Goal: Task Accomplishment & Management: Complete application form

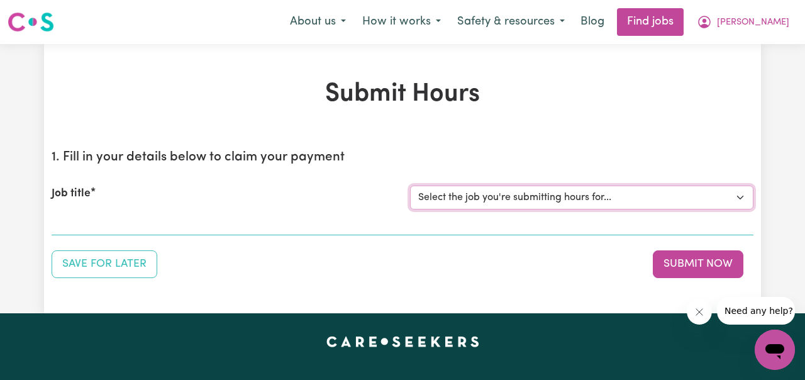
click at [742, 196] on select "Select the job you're submitting hours for... [[PERSON_NAME] ] Support Worker N…" at bounding box center [581, 197] width 343 height 24
click at [742, 199] on select "Select the job you're submitting hours for... [[PERSON_NAME] ] Support Worker N…" at bounding box center [581, 197] width 343 height 24
select select "11816"
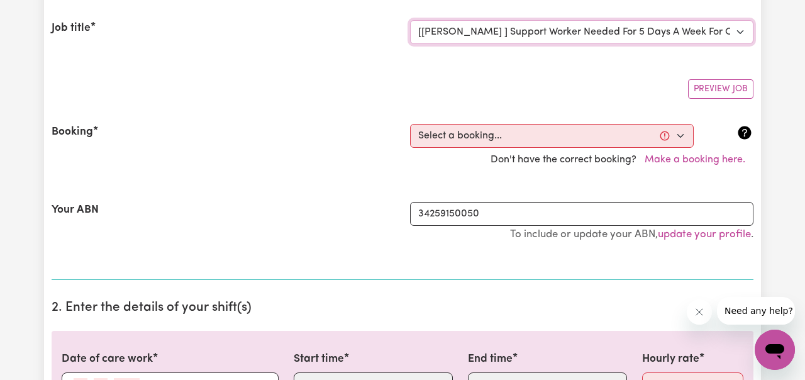
scroll to position [172, 0]
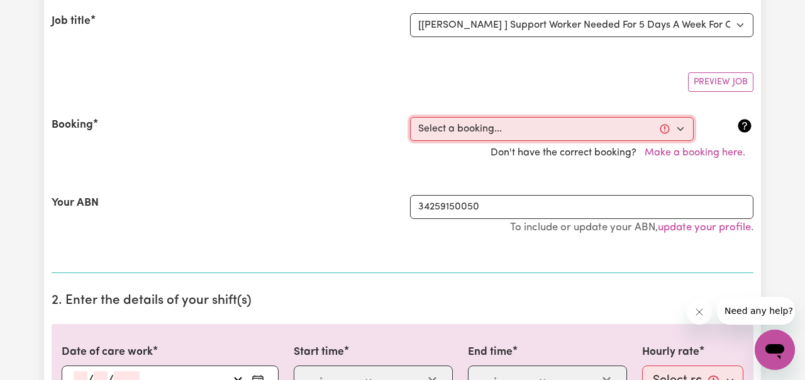
click at [678, 131] on select "Select a booking... [DATE] 06:00pm to 07:00pm (RECURRING) [DATE] 06:00pm to 07:…" at bounding box center [552, 129] width 284 height 24
select select "353209"
type input "[DATE]"
type input "4"
type input "8"
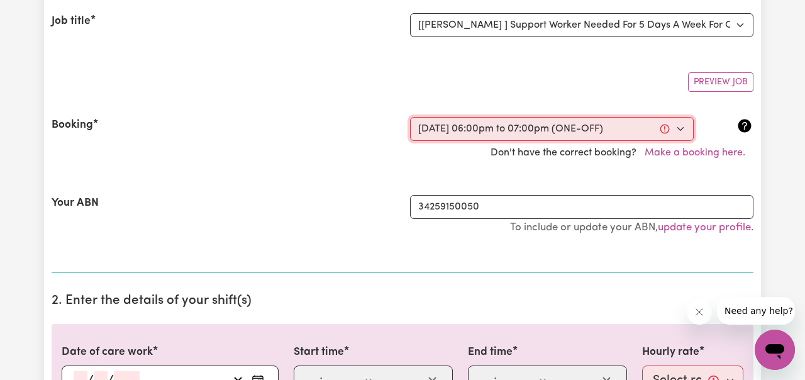
type input "2025"
type input "18:00"
type input "6"
type input "0"
select select "pm"
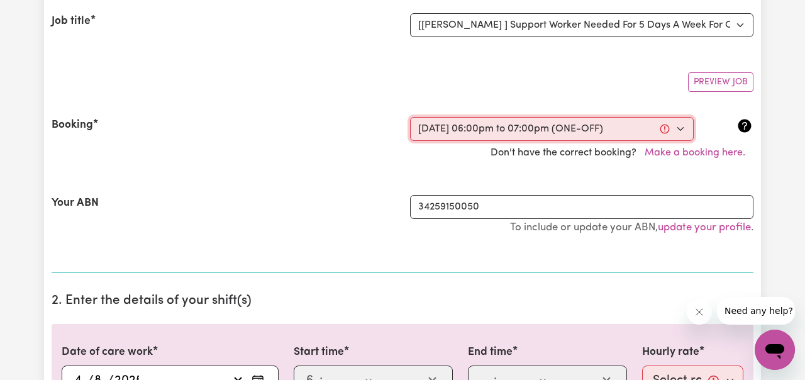
type input "19:00"
type input "7"
type input "0"
select select "pm"
select select "49-Weekday"
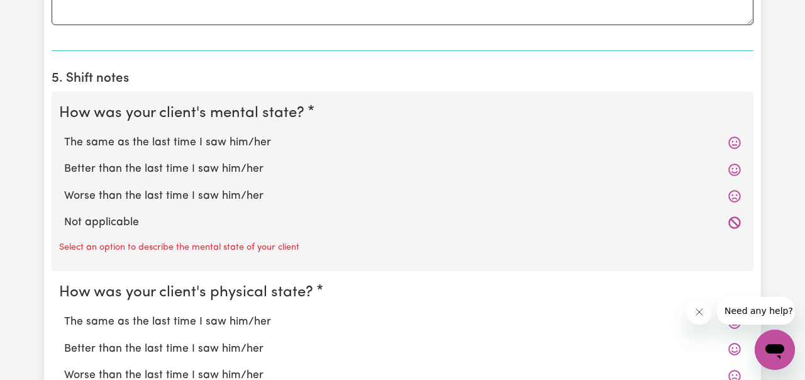
scroll to position [959, 0]
click at [223, 140] on label "The same as the last time I saw him/her" at bounding box center [402, 142] width 676 height 16
click at [64, 134] on input "The same as the last time I saw him/her" at bounding box center [63, 133] width 1 height 1
radio input "true"
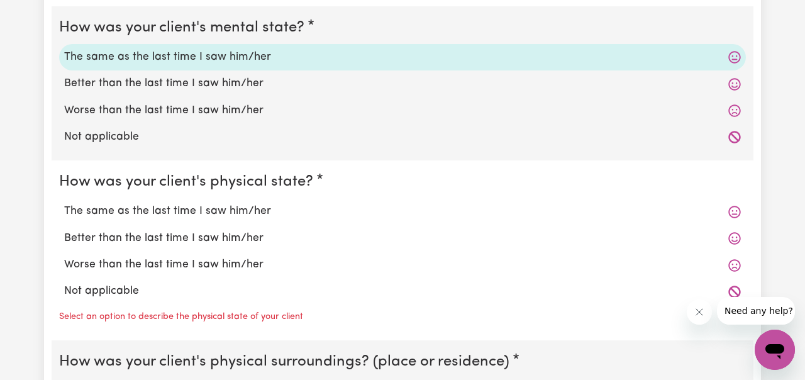
scroll to position [1049, 0]
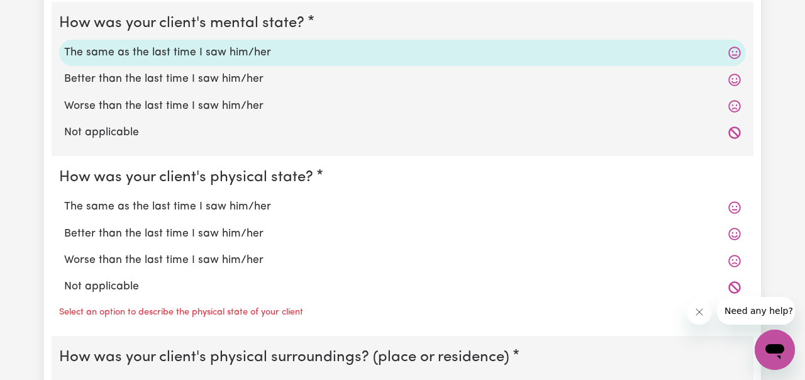
click at [223, 204] on label "The same as the last time I saw him/her" at bounding box center [402, 207] width 676 height 16
click at [64, 199] on input "The same as the last time I saw him/her" at bounding box center [63, 198] width 1 height 1
radio input "true"
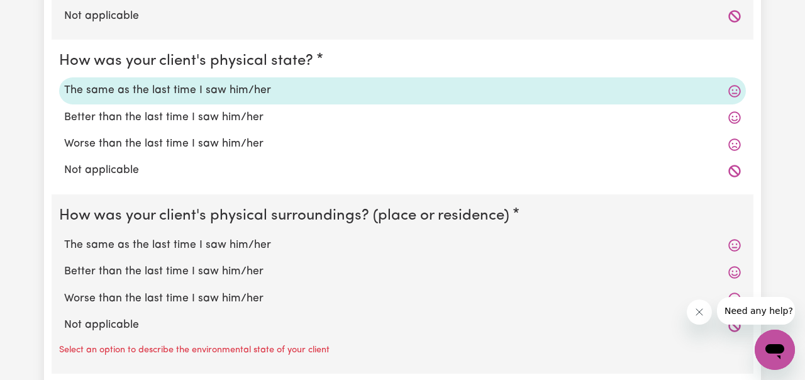
scroll to position [1183, 0]
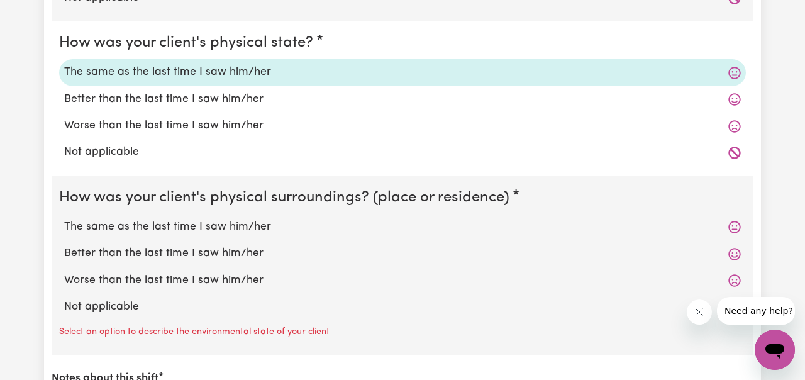
click at [218, 224] on label "The same as the last time I saw him/her" at bounding box center [402, 227] width 676 height 16
click at [64, 219] on input "The same as the last time I saw him/her" at bounding box center [63, 218] width 1 height 1
radio input "true"
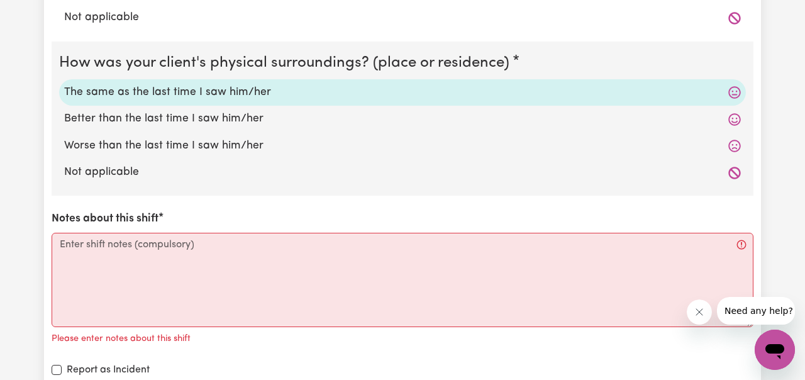
scroll to position [1326, 0]
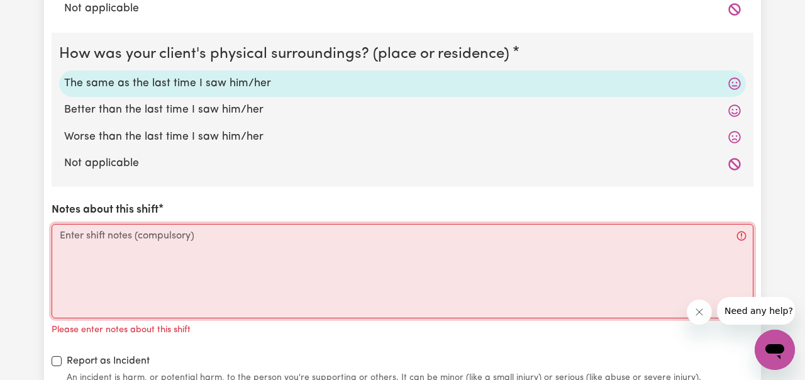
click at [212, 236] on textarea "Notes about this shift" at bounding box center [403, 271] width 702 height 94
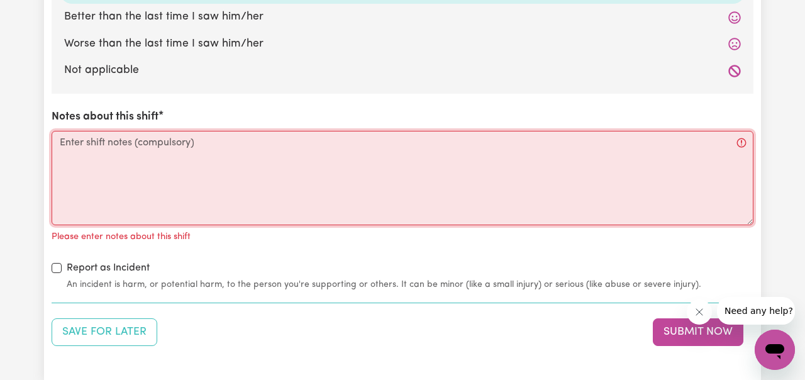
scroll to position [1415, 0]
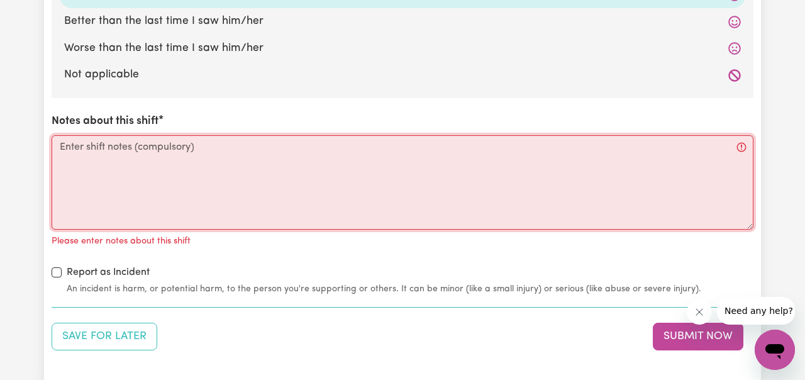
click at [326, 160] on textarea "Notes about this shift" at bounding box center [403, 182] width 702 height 94
click at [304, 151] on textarea "Notes about this shift" at bounding box center [403, 182] width 702 height 94
paste textarea "Dawlet was friendly during my visit. She ate and took her tablets without any p…"
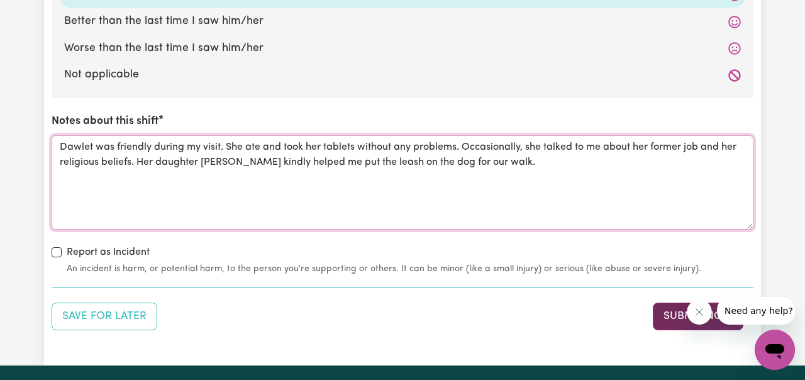
type textarea "Dawlet was friendly during my visit. She ate and took her tablets without any p…"
click at [668, 315] on button "Submit Now" at bounding box center [697, 316] width 91 height 28
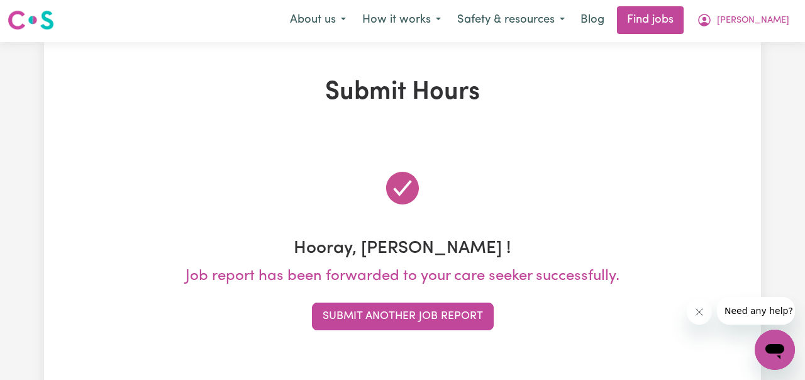
scroll to position [0, 0]
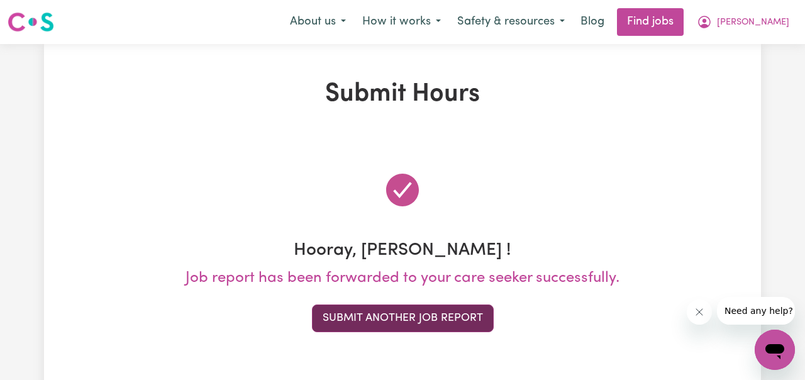
click at [429, 318] on button "Submit Another Job Report" at bounding box center [403, 318] width 182 height 28
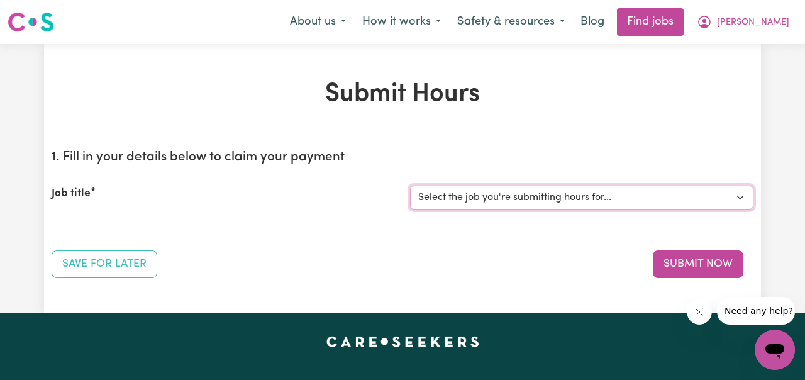
click at [742, 202] on select "Select the job you're submitting hours for... [[PERSON_NAME] ] Support Worker N…" at bounding box center [581, 197] width 343 height 24
select select "11816"
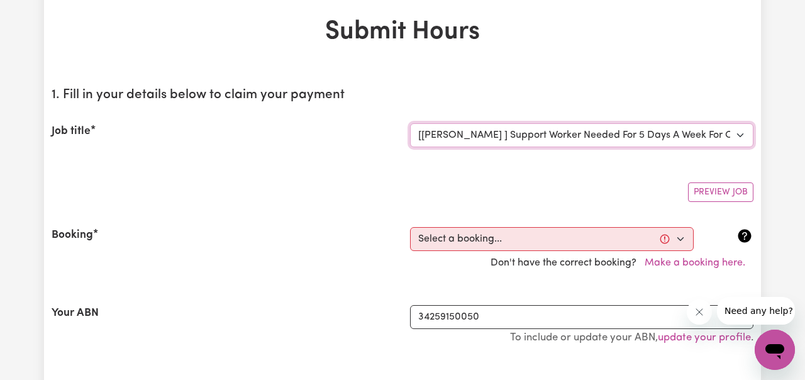
scroll to position [64, 0]
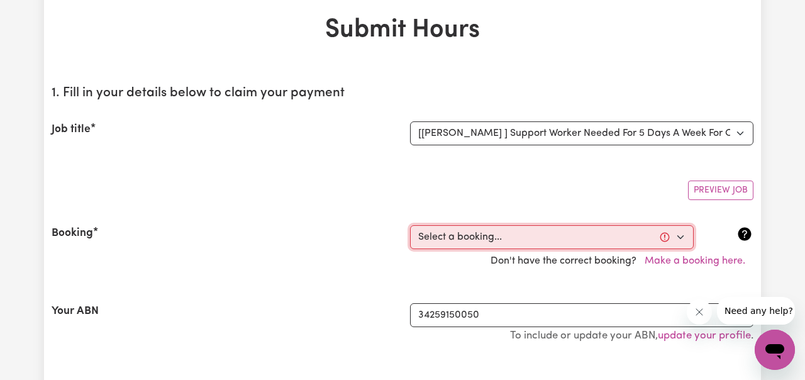
click at [681, 238] on select "Select a booking... [DATE] 06:00pm to 07:00pm (RECURRING) [DATE] 06:00pm to 07:…" at bounding box center [552, 237] width 284 height 24
select select "338138"
type input "[DATE]"
type input "5"
type input "8"
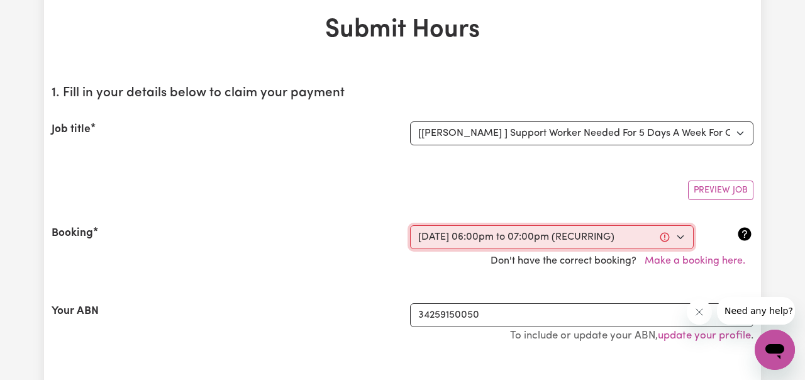
type input "2025"
type input "18:00"
type input "6"
type input "0"
select select "pm"
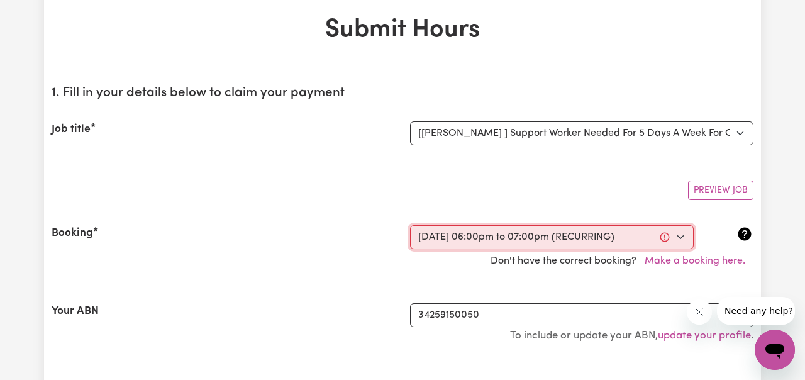
type input "19:00"
type input "7"
type input "0"
select select "pm"
select select "49-Weekday"
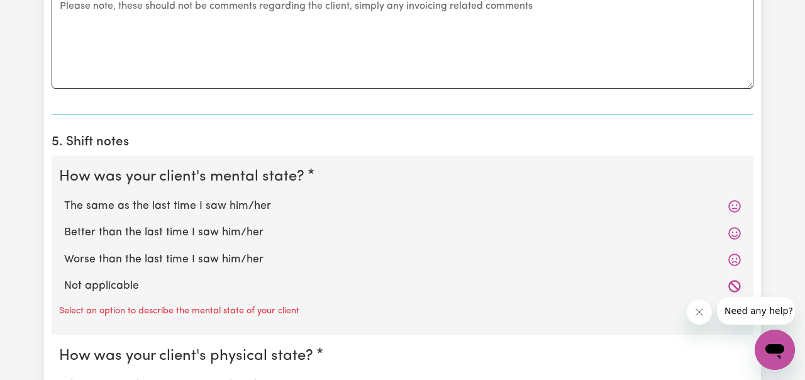
scroll to position [917, 0]
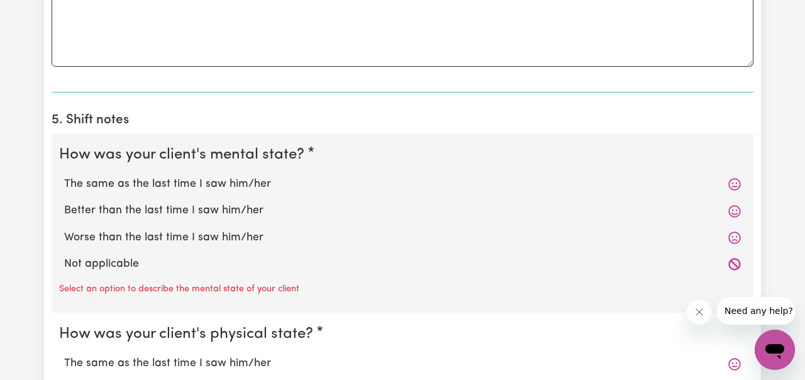
click at [252, 189] on label "The same as the last time I saw him/her" at bounding box center [402, 184] width 676 height 16
click at [64, 176] on input "The same as the last time I saw him/her" at bounding box center [63, 175] width 1 height 1
radio input "true"
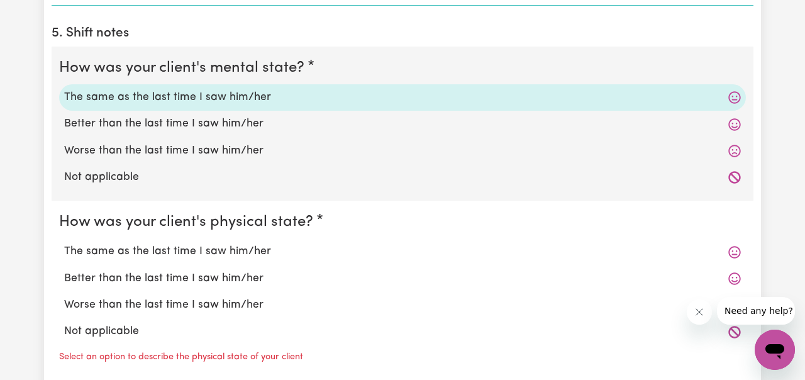
scroll to position [1012, 0]
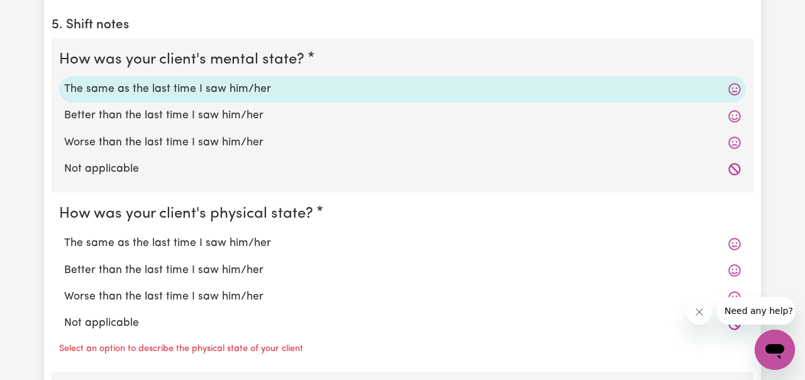
click at [246, 243] on label "The same as the last time I saw him/her" at bounding box center [402, 243] width 676 height 16
click at [64, 235] on input "The same as the last time I saw him/her" at bounding box center [63, 234] width 1 height 1
radio input "true"
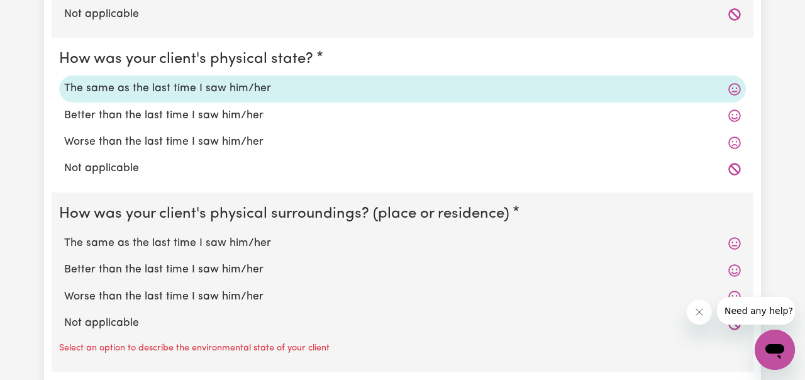
scroll to position [1180, 0]
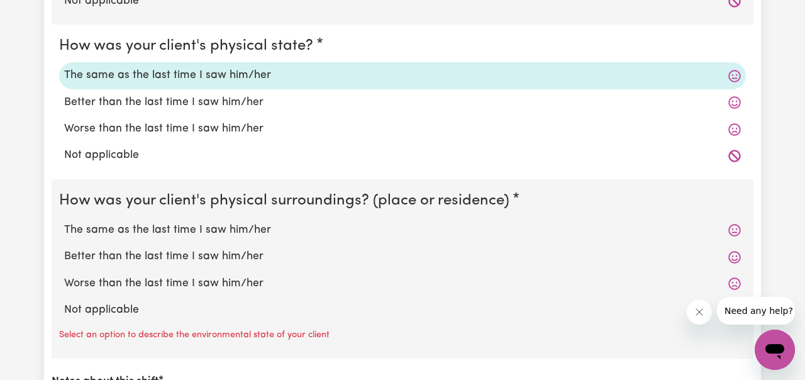
click at [248, 229] on label "The same as the last time I saw him/her" at bounding box center [402, 230] width 676 height 16
click at [64, 222] on input "The same as the last time I saw him/her" at bounding box center [63, 221] width 1 height 1
radio input "true"
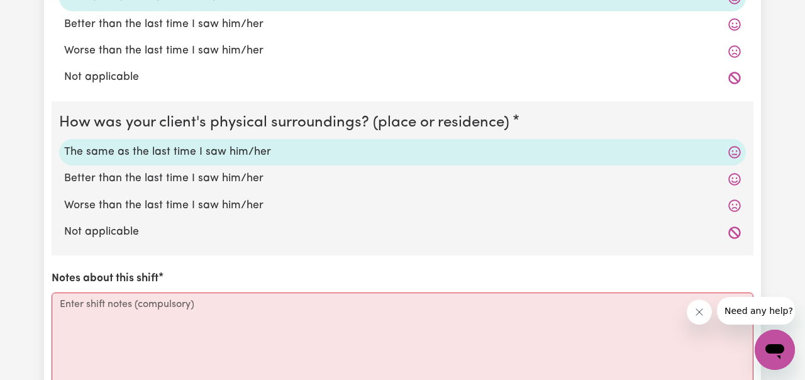
scroll to position [1334, 0]
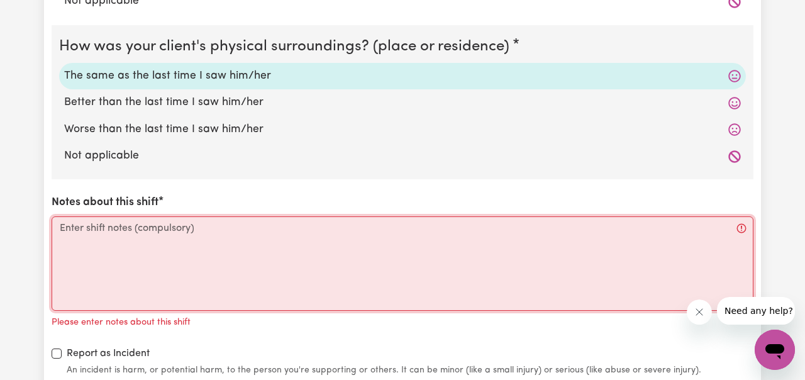
click at [224, 226] on textarea "Notes about this shift" at bounding box center [403, 263] width 702 height 94
paste textarea "Dawlet was friendly during my visit. She ate and took her tablets without any p…"
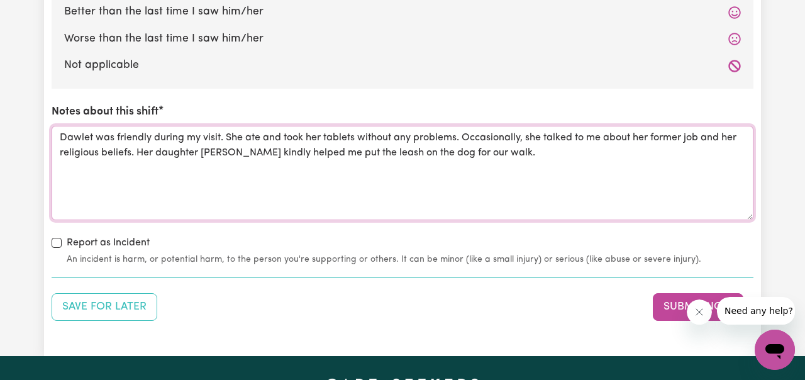
scroll to position [1440, 0]
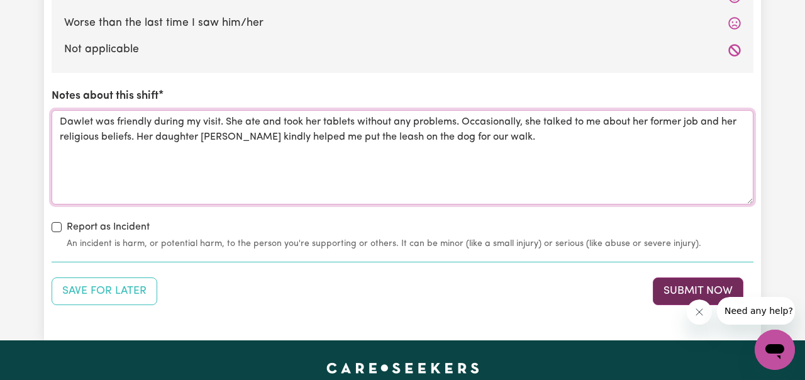
type textarea "Dawlet was friendly during my visit. She ate and took her tablets without any p…"
click at [673, 284] on button "Submit Now" at bounding box center [697, 291] width 91 height 28
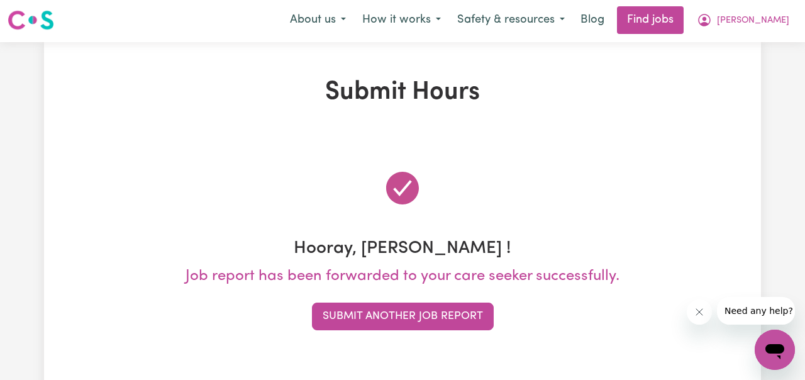
scroll to position [0, 0]
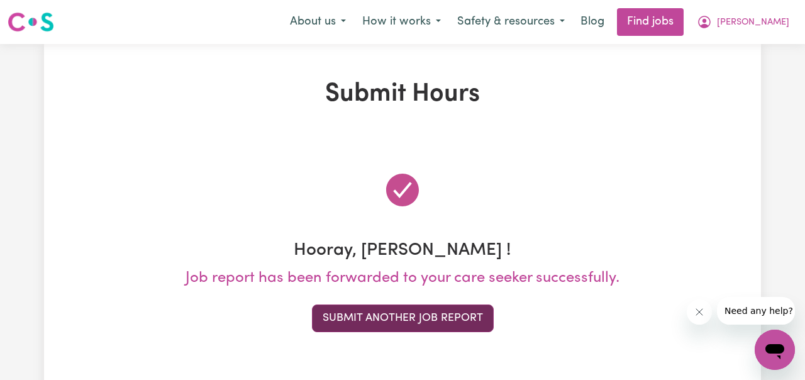
click at [455, 314] on button "Submit Another Job Report" at bounding box center [403, 318] width 182 height 28
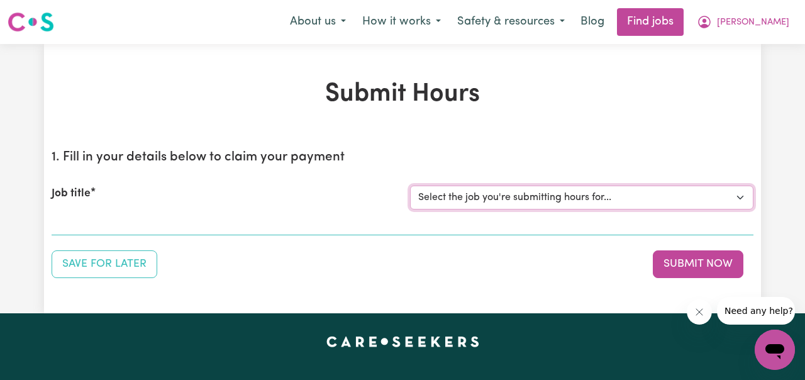
click at [741, 197] on select "Select the job you're submitting hours for... [[PERSON_NAME] ] Support Worker N…" at bounding box center [581, 197] width 343 height 24
select select "11816"
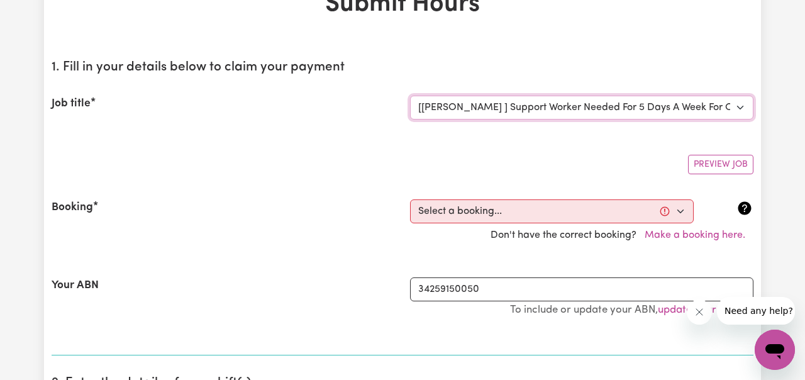
scroll to position [151, 0]
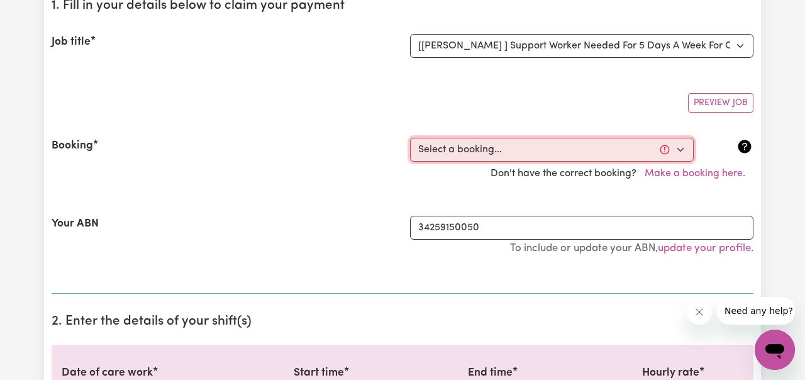
click at [679, 146] on select "Select a booking... [DATE] 06:00pm to 07:00pm (RECURRING) [DATE] 06:00pm to 07:…" at bounding box center [552, 150] width 284 height 24
select select "353198"
type input "[DATE]"
type input "1"
type input "8"
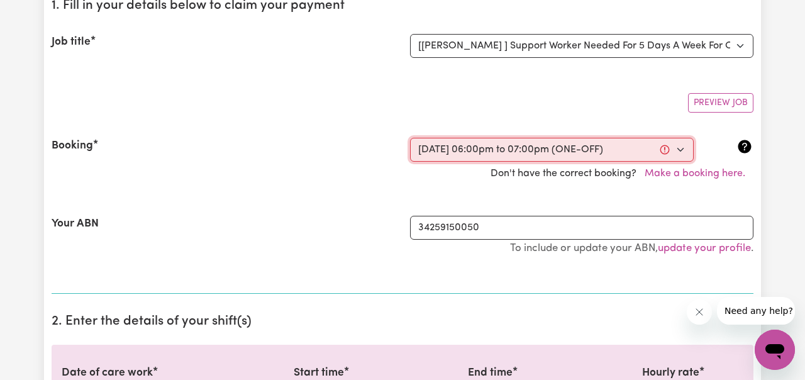
type input "2025"
type input "18:00"
type input "6"
type input "0"
select select "pm"
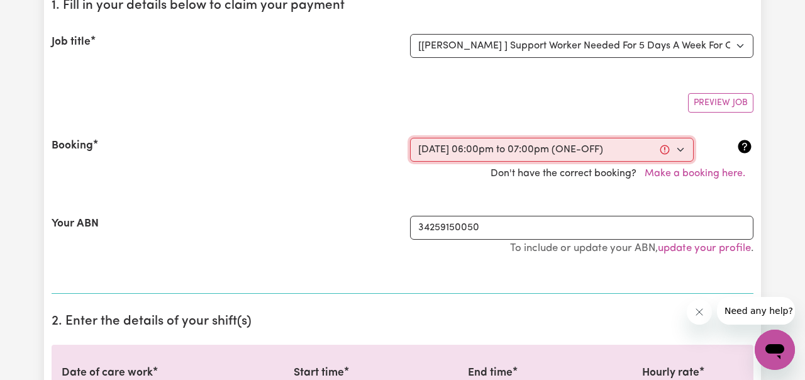
type input "19:00"
type input "7"
type input "0"
select select "pm"
select select "49-Weekday"
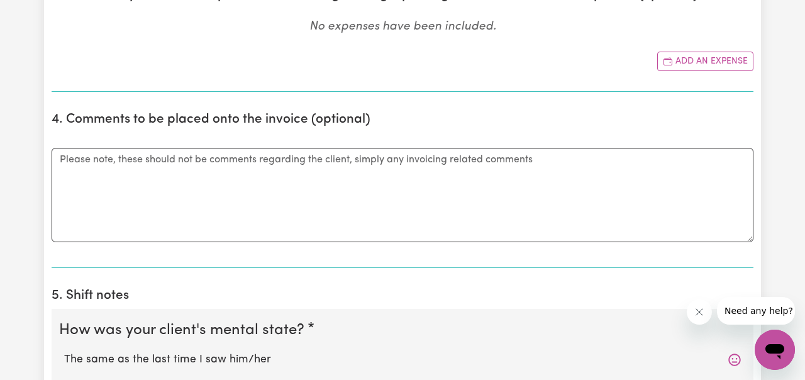
scroll to position [817, 0]
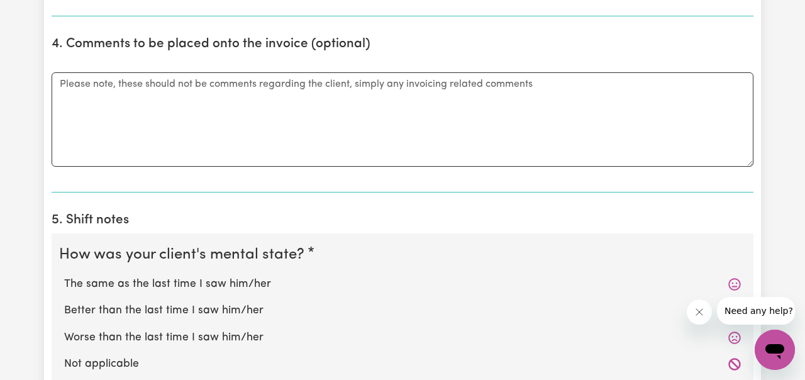
click at [357, 283] on label "The same as the last time I saw him/her" at bounding box center [402, 284] width 676 height 16
click at [64, 276] on input "The same as the last time I saw him/her" at bounding box center [63, 275] width 1 height 1
radio input "true"
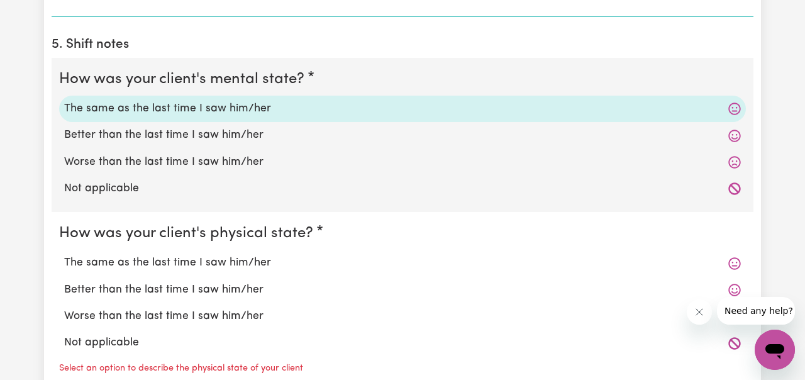
scroll to position [1000, 0]
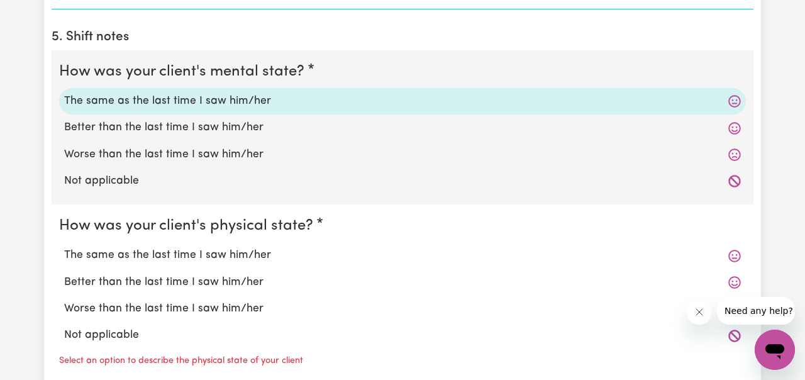
click at [326, 256] on label "The same as the last time I saw him/her" at bounding box center [402, 255] width 676 height 16
click at [64, 247] on input "The same as the last time I saw him/her" at bounding box center [63, 246] width 1 height 1
radio input "true"
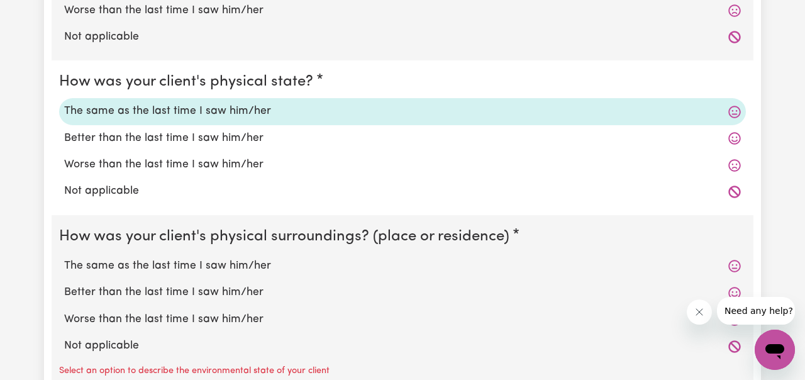
scroll to position [1152, 0]
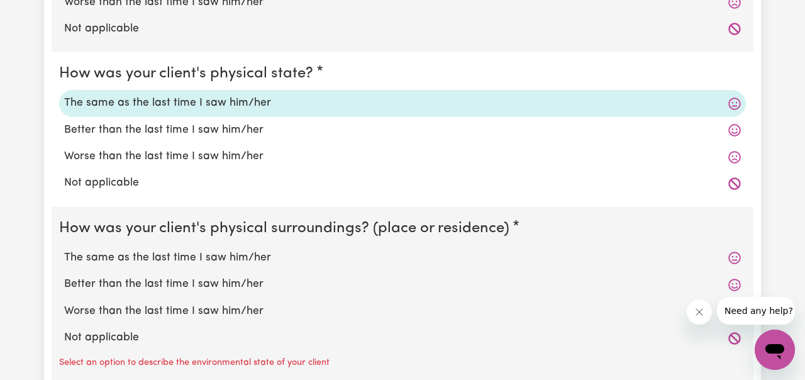
click at [275, 262] on label "The same as the last time I saw him/her" at bounding box center [402, 258] width 676 height 16
click at [64, 250] on input "The same as the last time I saw him/her" at bounding box center [63, 249] width 1 height 1
radio input "true"
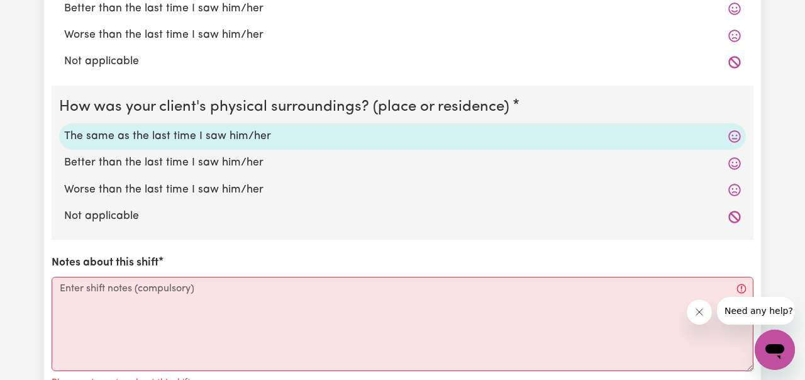
scroll to position [1274, 0]
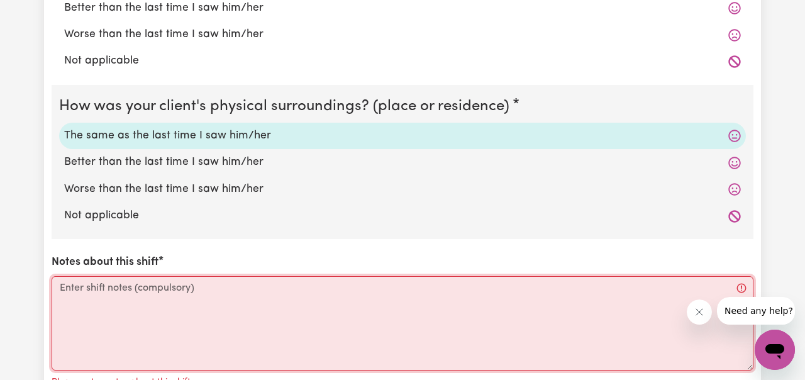
click at [251, 295] on textarea "Notes about this shift" at bounding box center [403, 323] width 702 height 94
paste textarea "Dawlet was friendly during my visit. She ate and took her tablets without any p…"
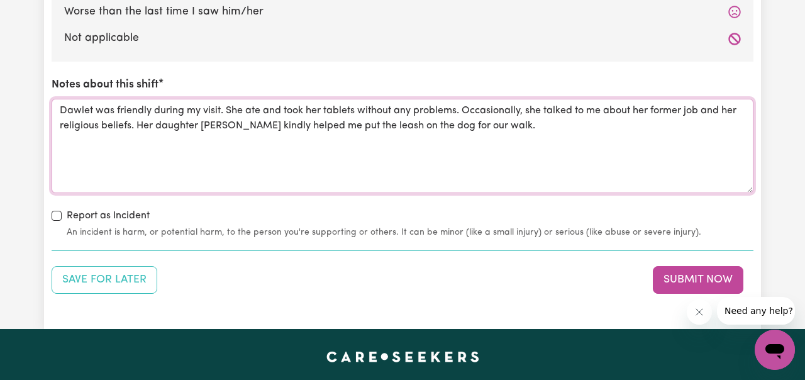
scroll to position [1465, 0]
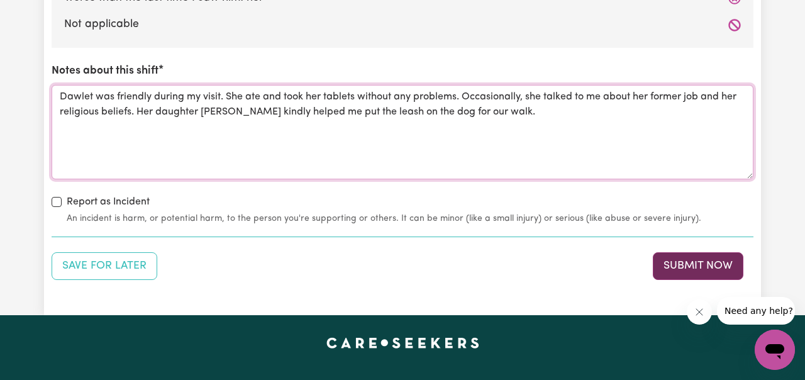
type textarea "Dawlet was friendly during my visit. She ate and took her tablets without any p…"
click at [680, 262] on button "Submit Now" at bounding box center [697, 266] width 91 height 28
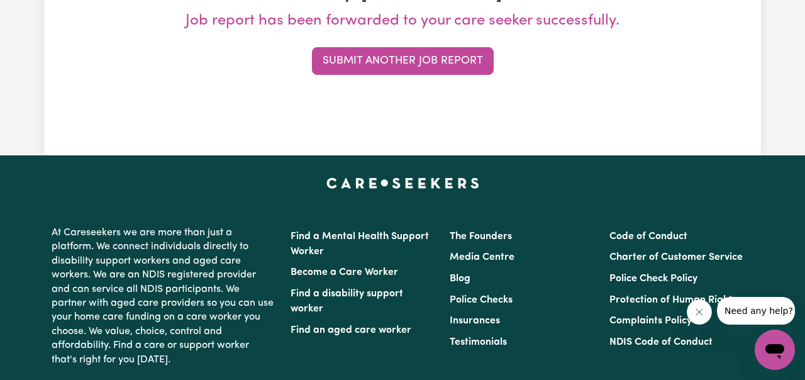
scroll to position [0, 0]
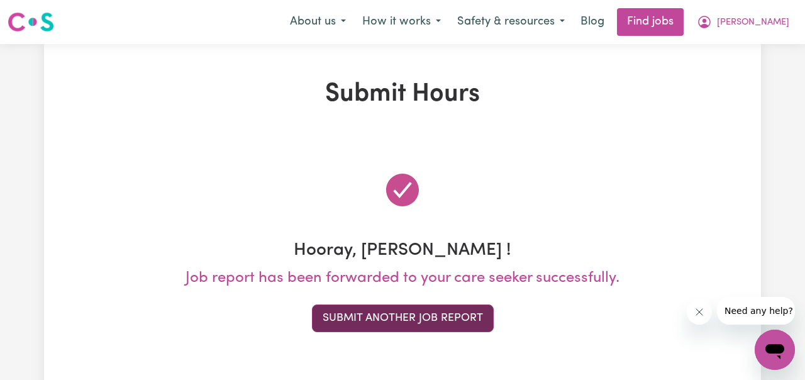
click at [424, 312] on button "Submit Another Job Report" at bounding box center [403, 318] width 182 height 28
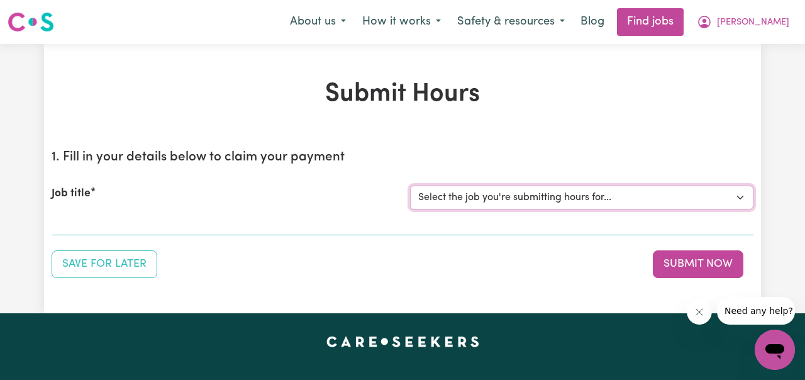
click at [740, 198] on select "Select the job you're submitting hours for... [[PERSON_NAME] ] Support Worker N…" at bounding box center [581, 197] width 343 height 24
select select "11816"
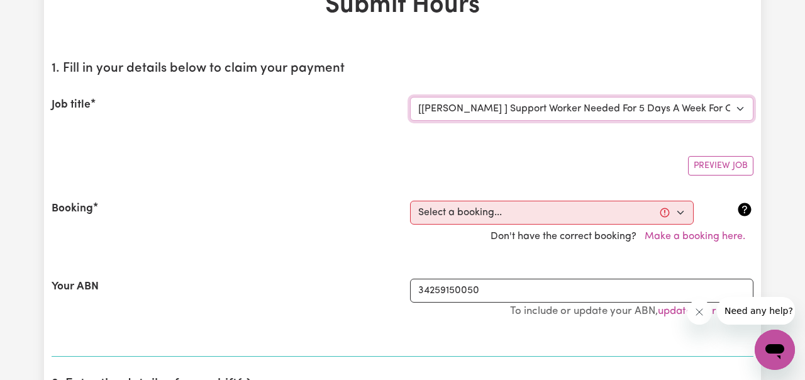
scroll to position [91, 0]
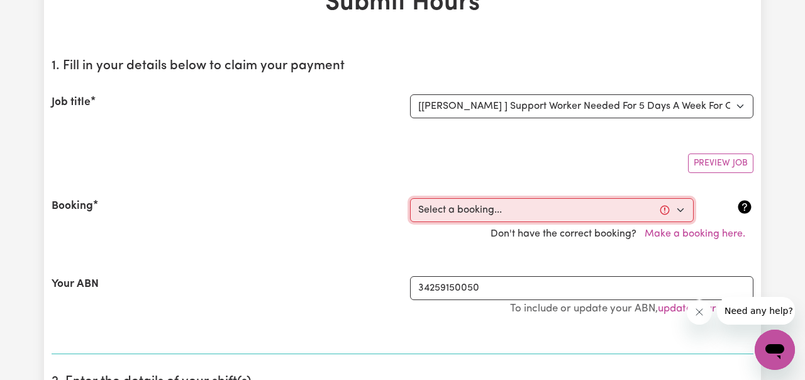
click at [682, 209] on select "Select a booking... [DATE] 06:00pm to 07:00pm (RECURRING) [DATE] 06:00pm to 07:…" at bounding box center [552, 210] width 284 height 24
select select "353198"
type input "[DATE]"
type input "1"
type input "8"
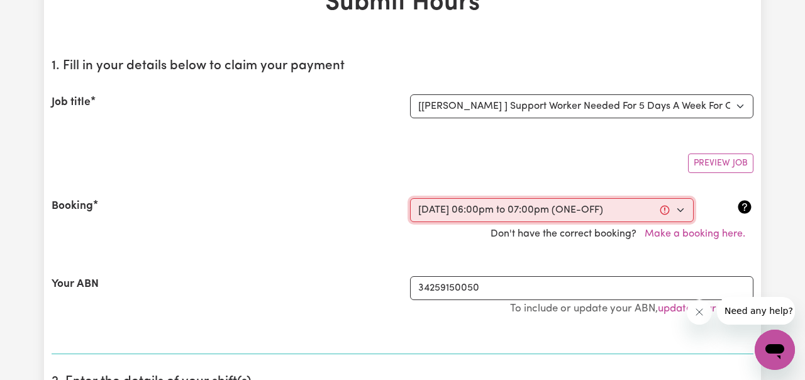
type input "2025"
type input "18:00"
type input "6"
type input "0"
select select "pm"
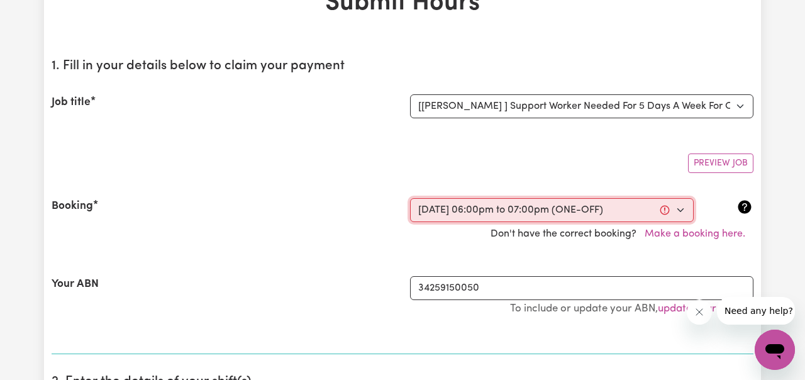
type input "19:00"
type input "7"
type input "0"
select select "pm"
select select "49-Weekday"
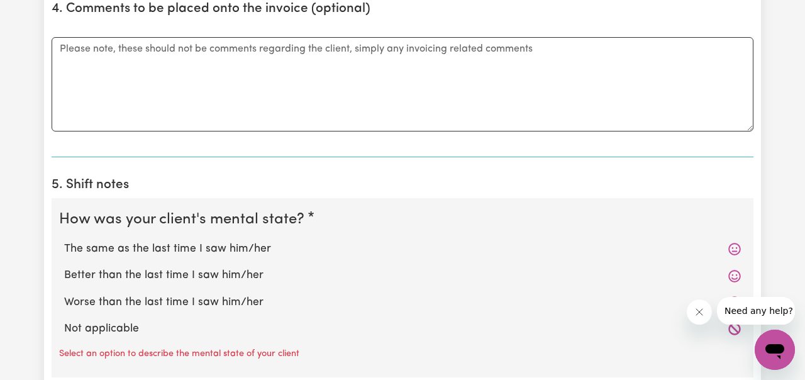
scroll to position [855, 0]
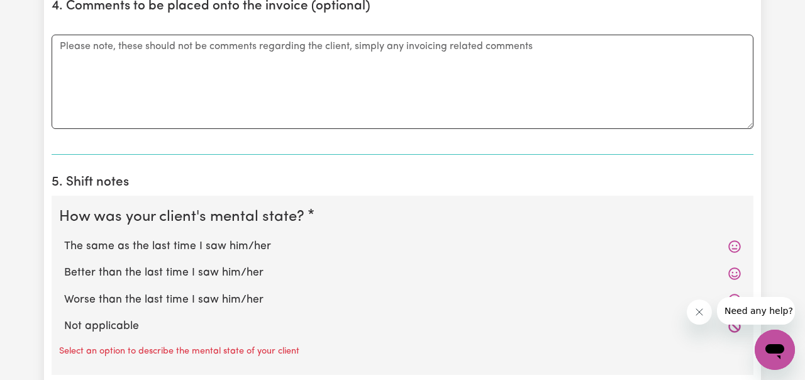
click at [294, 245] on label "The same as the last time I saw him/her" at bounding box center [402, 246] width 676 height 16
click at [64, 238] on input "The same as the last time I saw him/her" at bounding box center [63, 238] width 1 height 1
radio input "true"
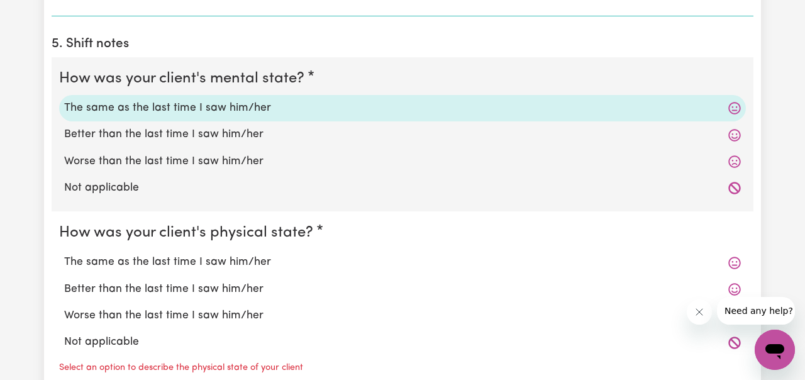
scroll to position [1016, 0]
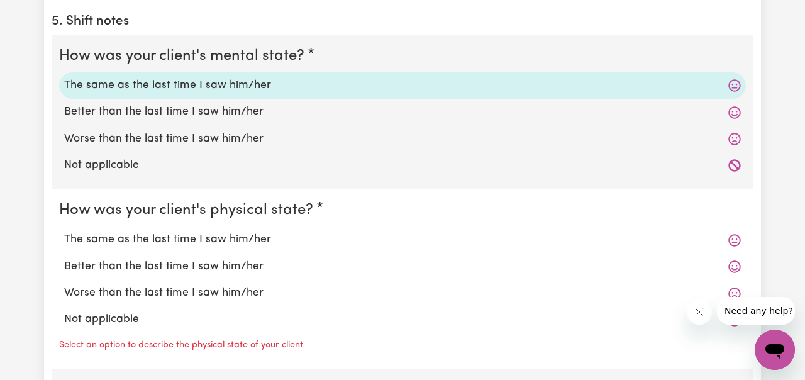
click at [267, 239] on label "The same as the last time I saw him/her" at bounding box center [402, 239] width 676 height 16
click at [64, 231] on input "The same as the last time I saw him/her" at bounding box center [63, 231] width 1 height 1
radio input "true"
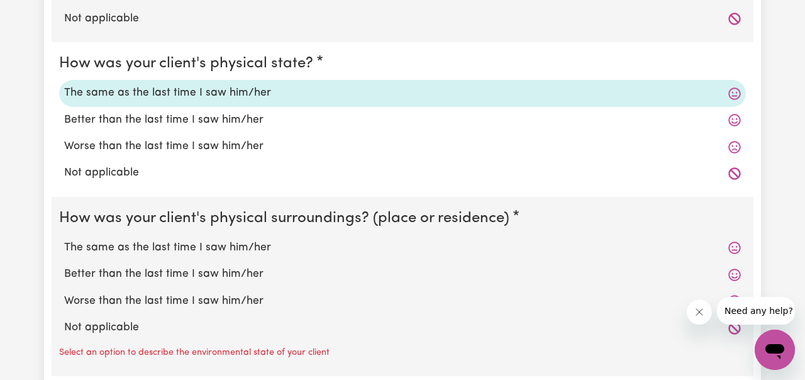
scroll to position [1172, 0]
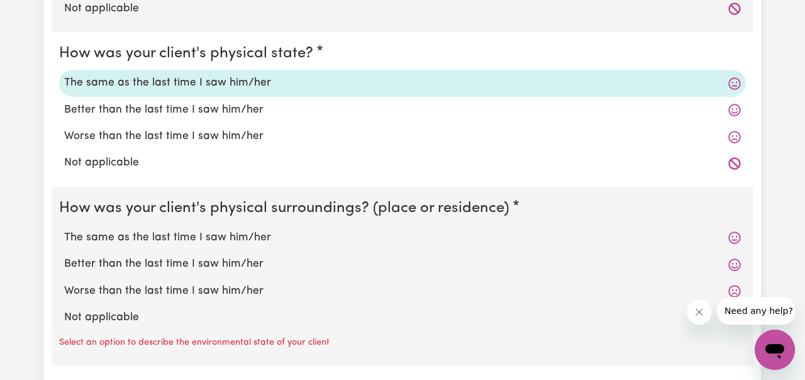
click at [258, 237] on label "The same as the last time I saw him/her" at bounding box center [402, 237] width 676 height 16
click at [64, 229] on input "The same as the last time I saw him/her" at bounding box center [63, 229] width 1 height 1
radio input "true"
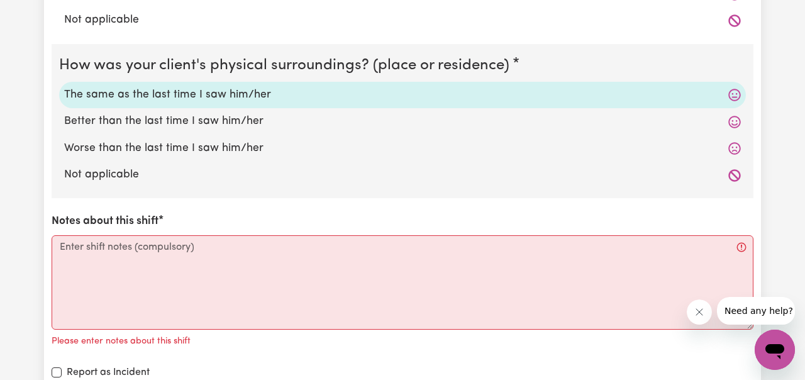
scroll to position [1325, 0]
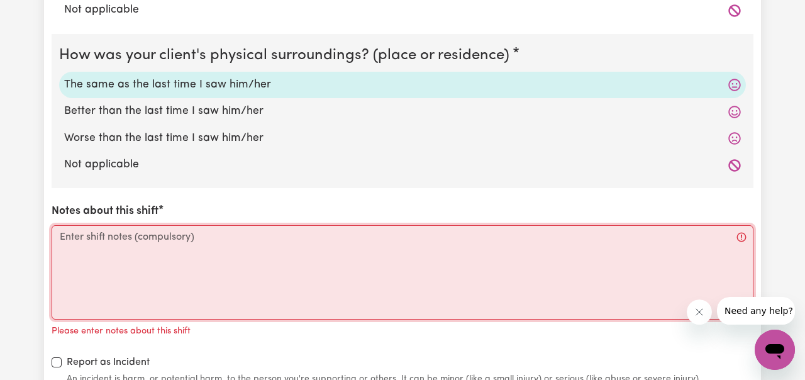
click at [258, 237] on textarea "Notes about this shift" at bounding box center [403, 272] width 702 height 94
paste textarea "Dawlet was friendly during my visit. She ate and took her tablets without any p…"
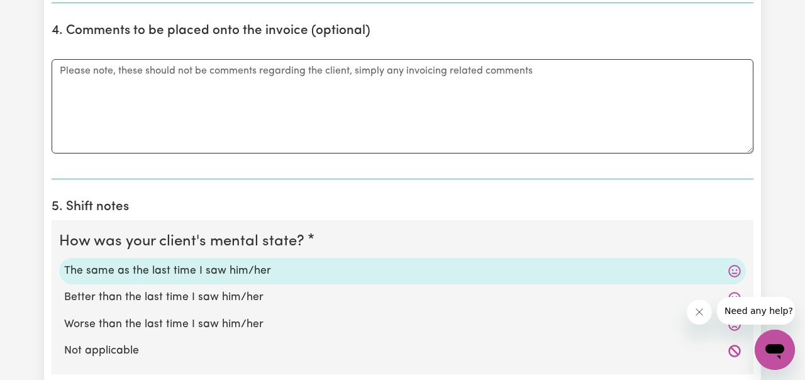
scroll to position [833, 0]
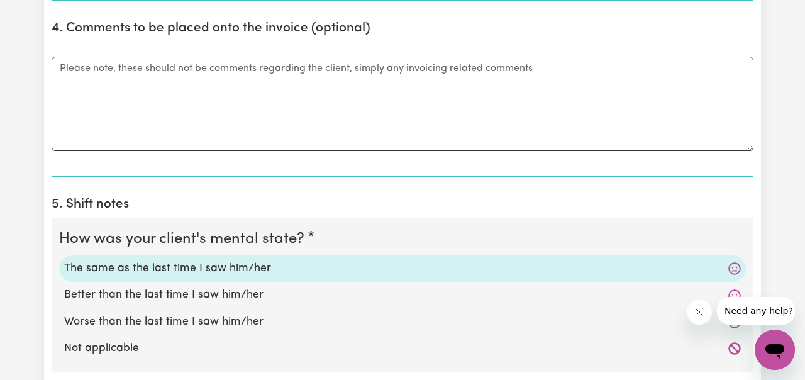
type textarea "Dawlet was friendly during my visit. She ate and took her tablets without any p…"
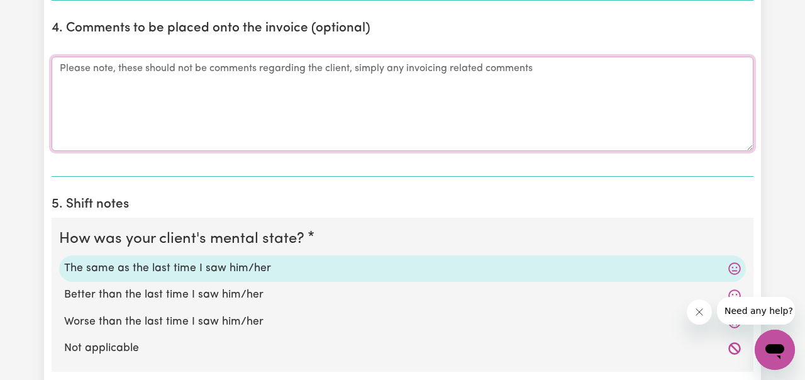
click at [471, 72] on textarea "Comments" at bounding box center [403, 104] width 702 height 94
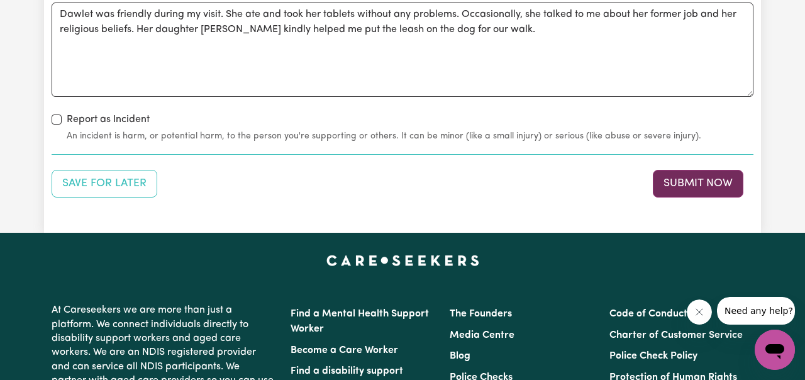
scroll to position [1543, 0]
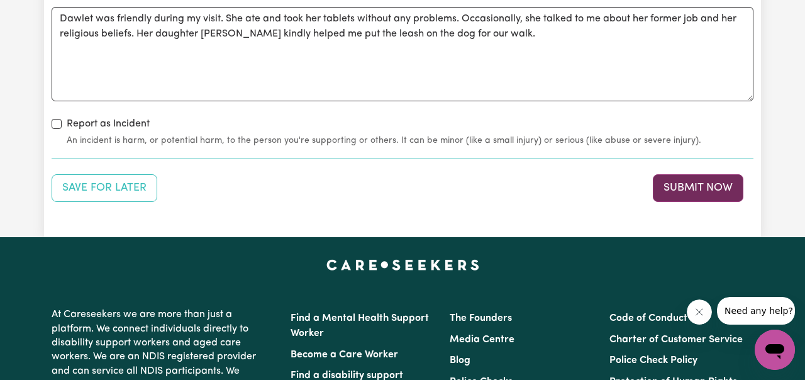
click at [680, 190] on button "Submit Now" at bounding box center [697, 188] width 91 height 28
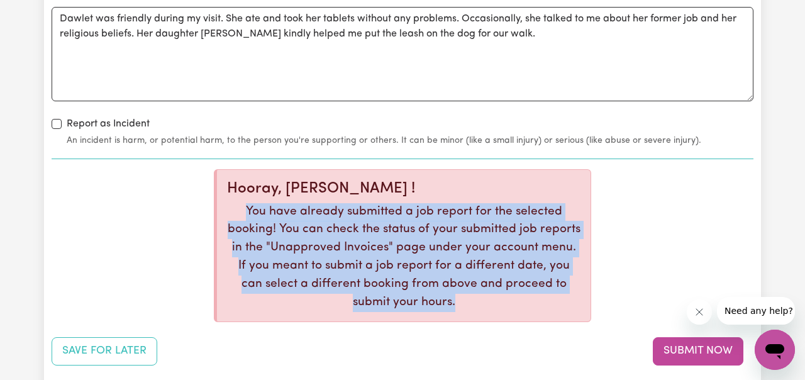
drag, startPoint x: 248, startPoint y: 209, endPoint x: 457, endPoint y: 312, distance: 233.6
click at [457, 312] on div "Hooray, [PERSON_NAME] ! You have already submitted a job report for the selecte…" at bounding box center [402, 245] width 377 height 153
copy p "You have already submitted a job report for the selected booking! You can check…"
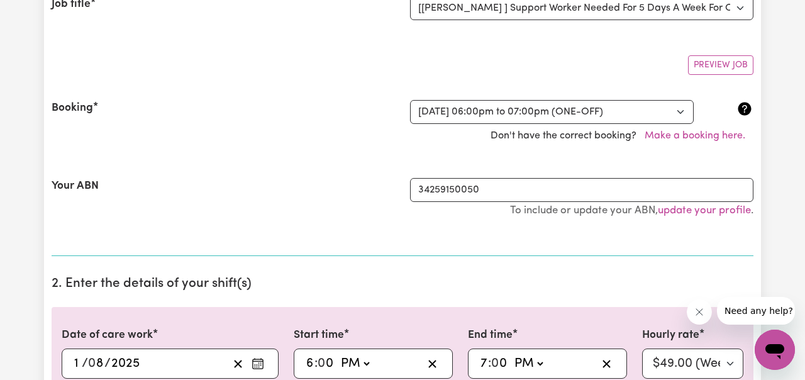
scroll to position [187, 0]
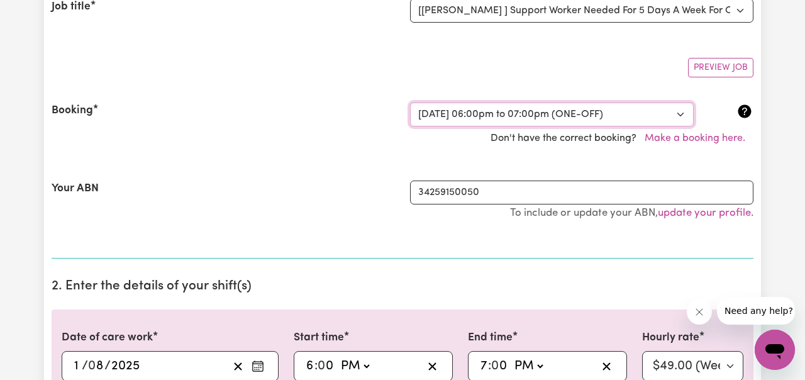
click at [682, 114] on select "Select a booking... [DATE] 06:00pm to 07:00pm (RECURRING) [DATE] 06:00pm to 07:…" at bounding box center [552, 114] width 284 height 24
select select "353209"
select select "pm"
select select "49-Weekday"
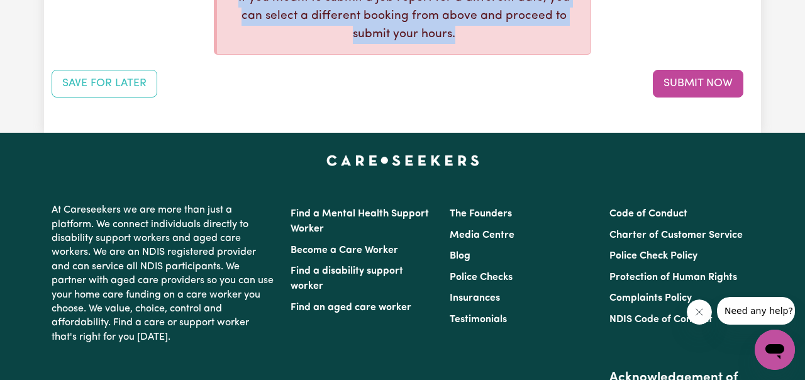
scroll to position [1981, 0]
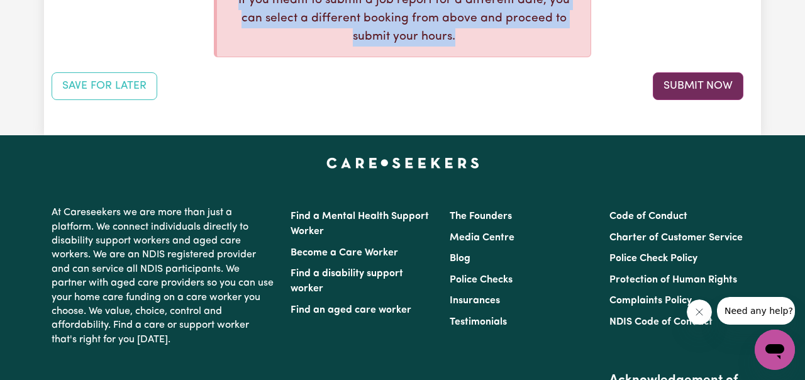
click at [711, 87] on button "Submit Now" at bounding box center [697, 86] width 91 height 28
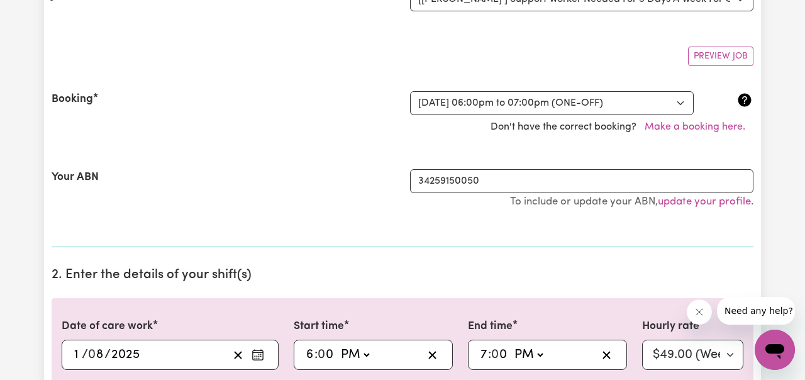
scroll to position [197, 0]
click at [679, 104] on select "Select a booking... [DATE] 06:00pm to 07:00pm (RECURRING) [DATE] 06:00pm to 07:…" at bounding box center [552, 104] width 284 height 24
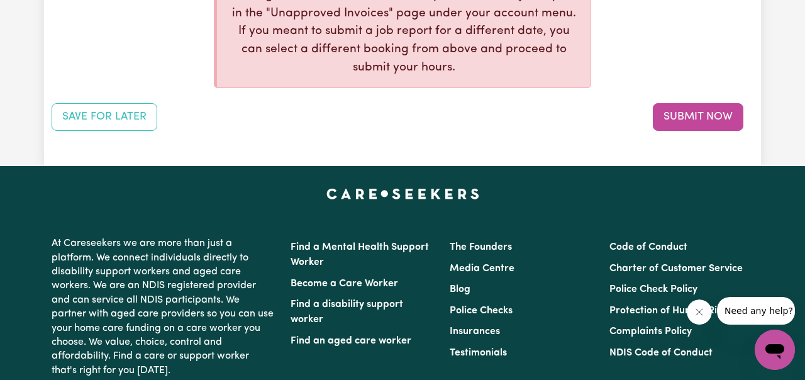
scroll to position [1927, 0]
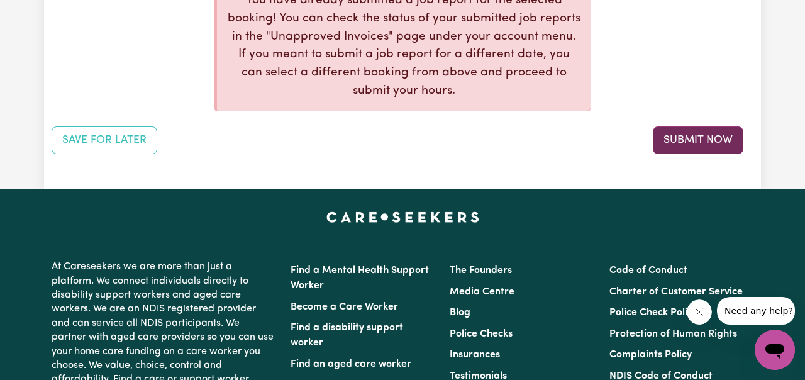
click at [672, 140] on button "Submit Now" at bounding box center [697, 140] width 91 height 28
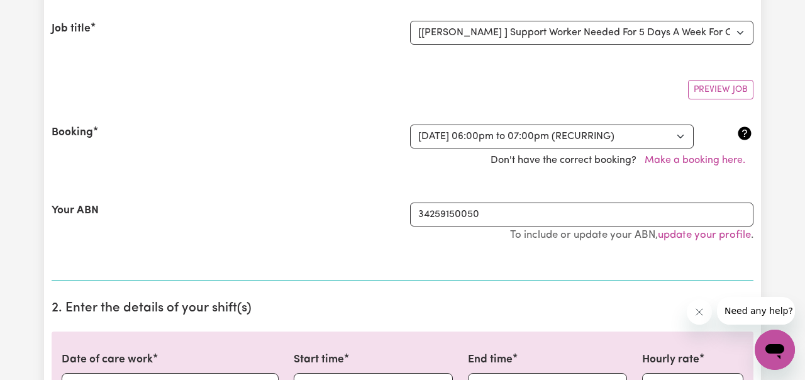
scroll to position [164, 0]
click at [678, 140] on select "Select a booking... [DATE] 06:00pm to 07:00pm (RECURRING) [DATE] 06:00pm to 07:…" at bounding box center [552, 137] width 284 height 24
select select "353199"
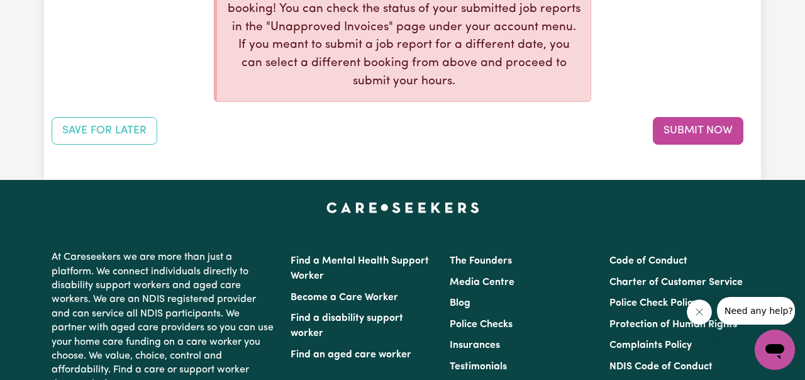
scroll to position [1932, 0]
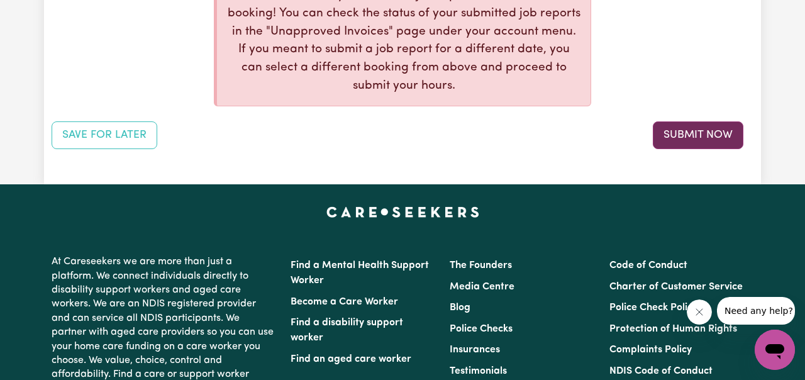
click at [703, 135] on button "Submit Now" at bounding box center [697, 135] width 91 height 28
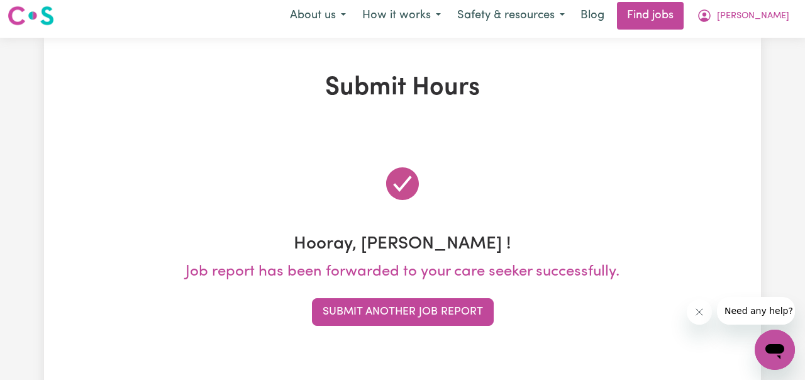
scroll to position [0, 0]
